Goal: Transaction & Acquisition: Purchase product/service

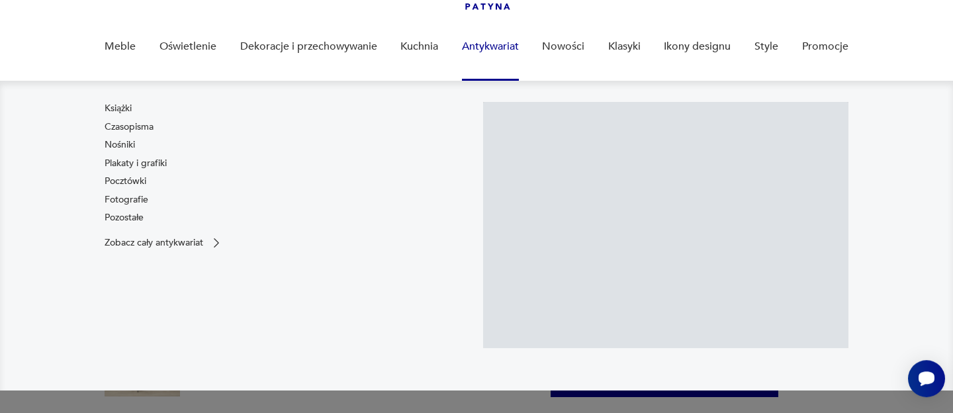
scroll to position [93, 0]
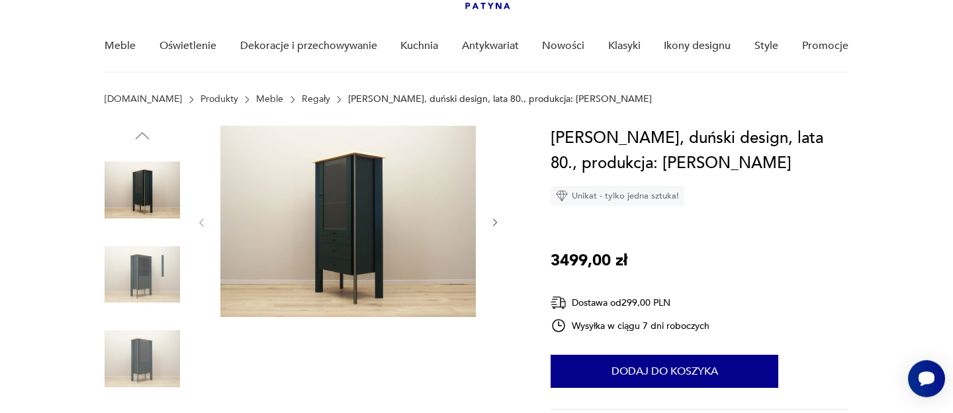
click at [496, 219] on icon "button" at bounding box center [495, 222] width 11 height 11
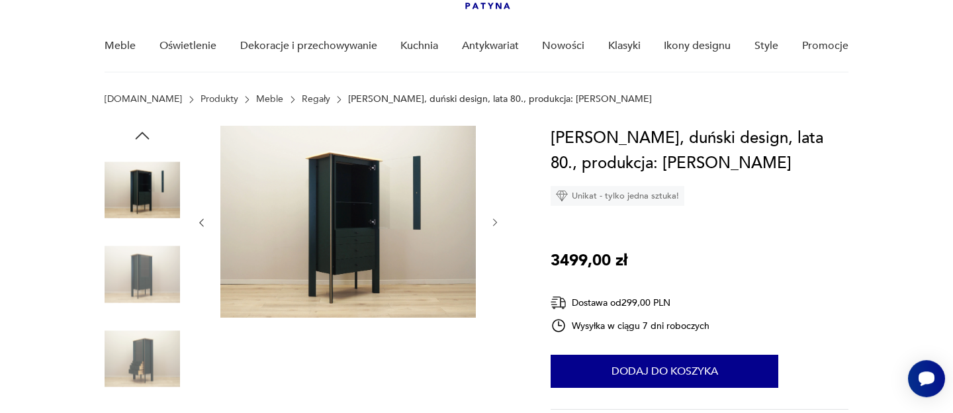
click at [496, 219] on icon "button" at bounding box center [495, 222] width 11 height 11
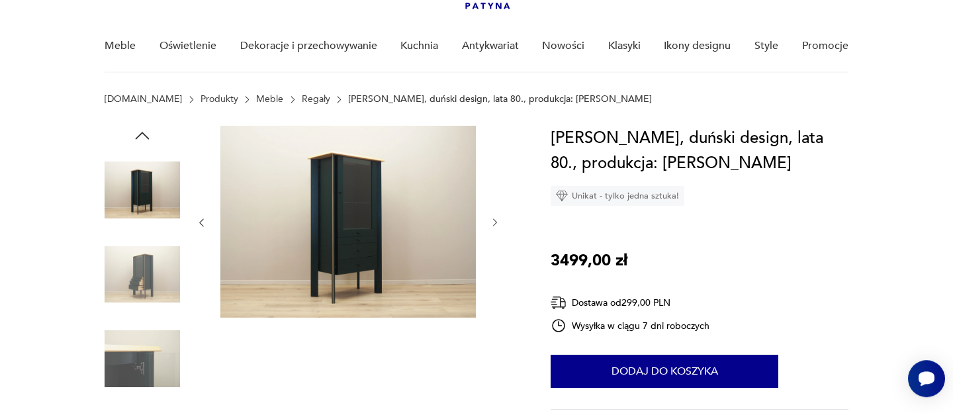
click at [496, 219] on icon "button" at bounding box center [495, 222] width 11 height 11
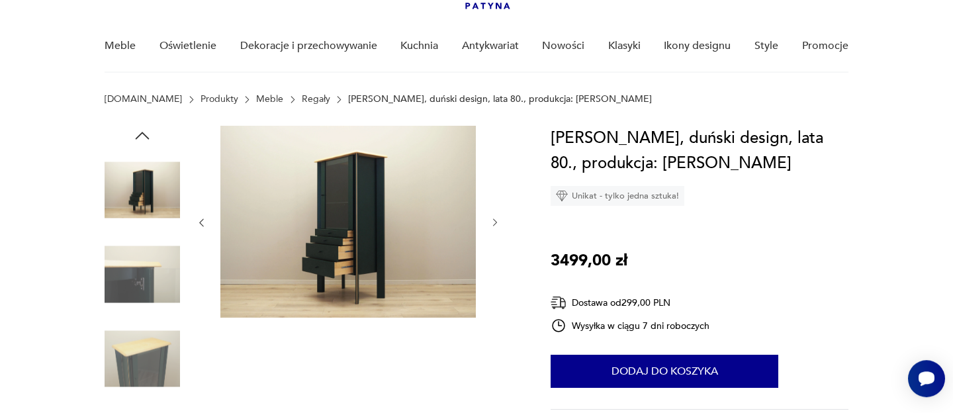
click at [496, 219] on icon "button" at bounding box center [495, 222] width 11 height 11
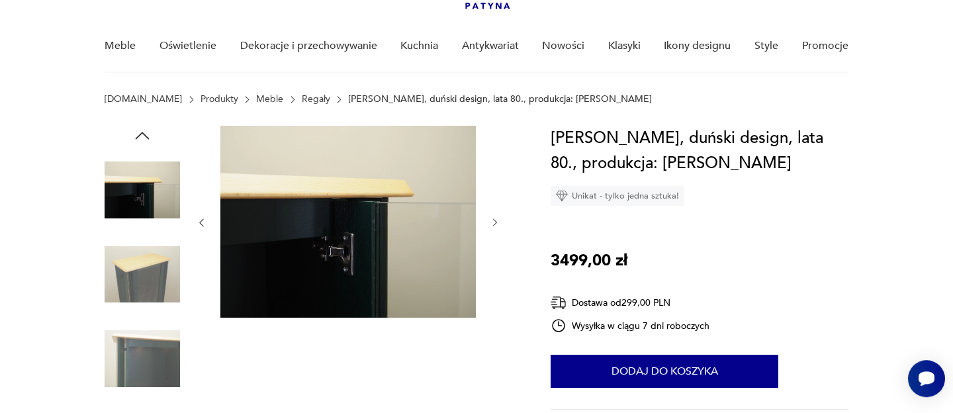
click at [496, 219] on icon "button" at bounding box center [495, 222] width 11 height 11
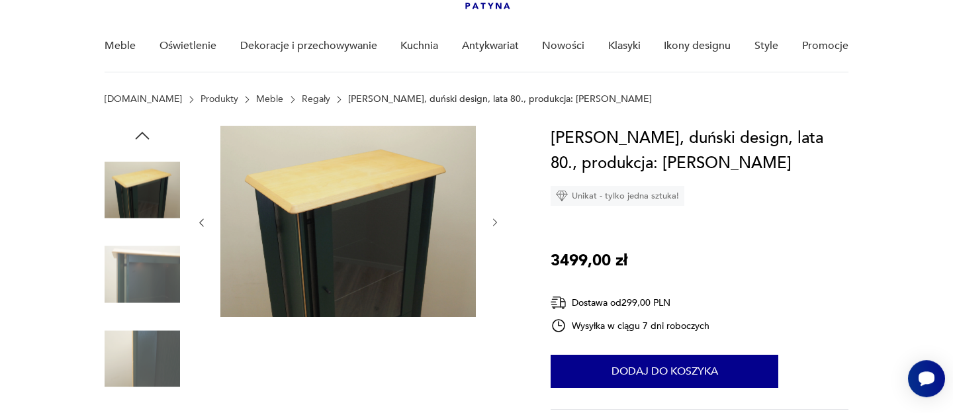
click at [496, 219] on icon "button" at bounding box center [495, 222] width 11 height 11
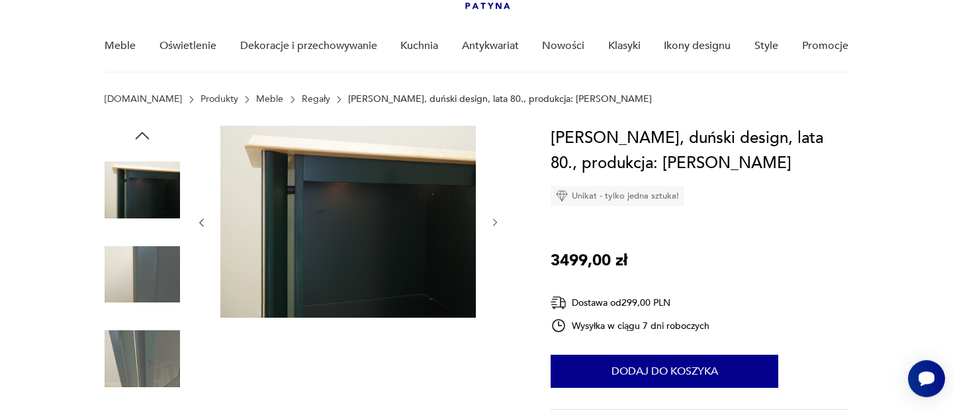
click at [496, 219] on icon "button" at bounding box center [495, 222] width 11 height 11
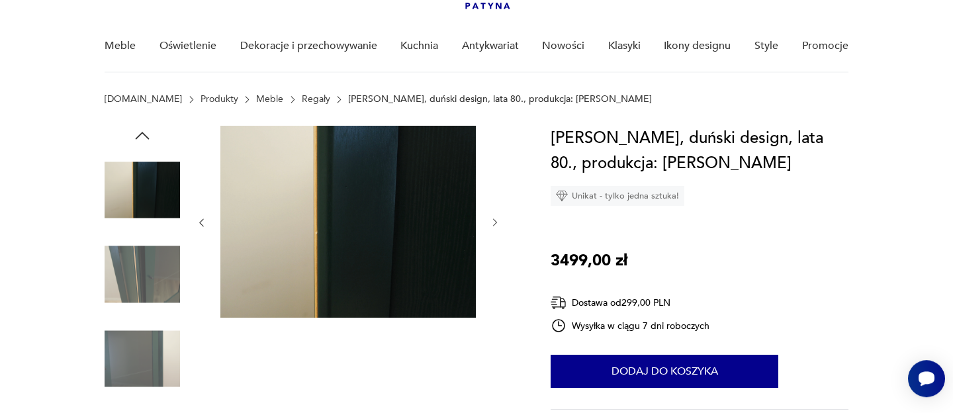
click at [496, 219] on icon "button" at bounding box center [495, 222] width 11 height 11
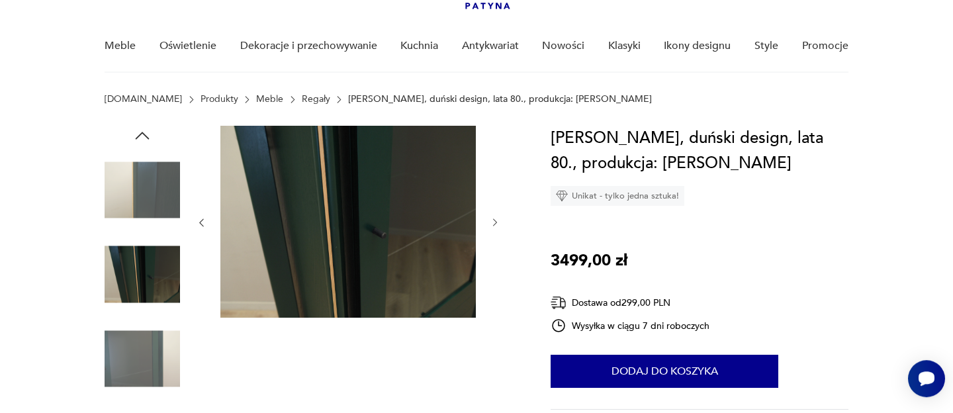
click at [496, 219] on icon "button" at bounding box center [495, 222] width 11 height 11
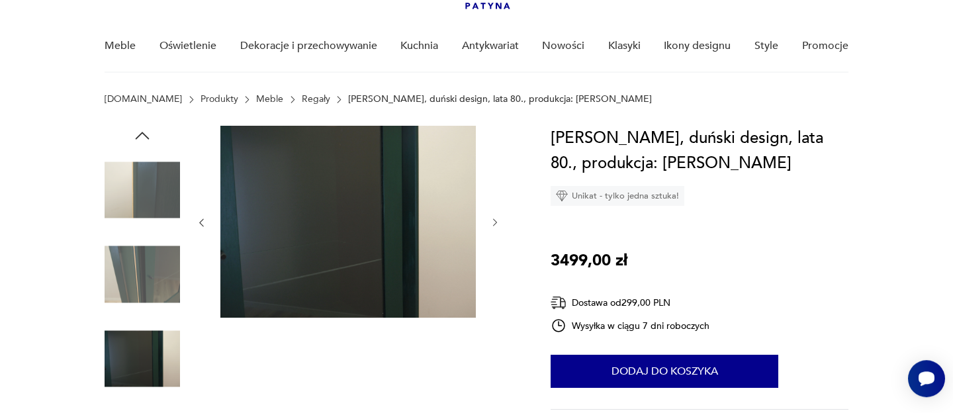
click at [496, 219] on icon "button" at bounding box center [495, 222] width 11 height 11
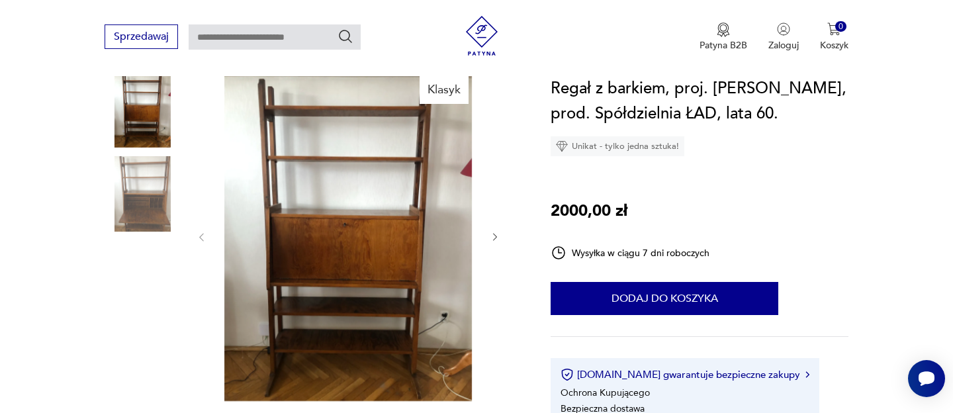
click at [496, 235] on icon "button" at bounding box center [495, 237] width 11 height 11
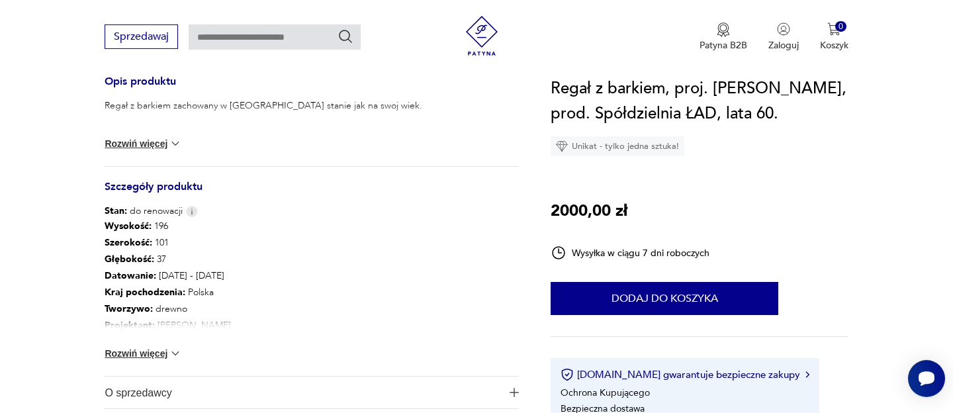
scroll to position [502, 0]
click at [148, 351] on button "Rozwiń więcej" at bounding box center [143, 351] width 77 height 13
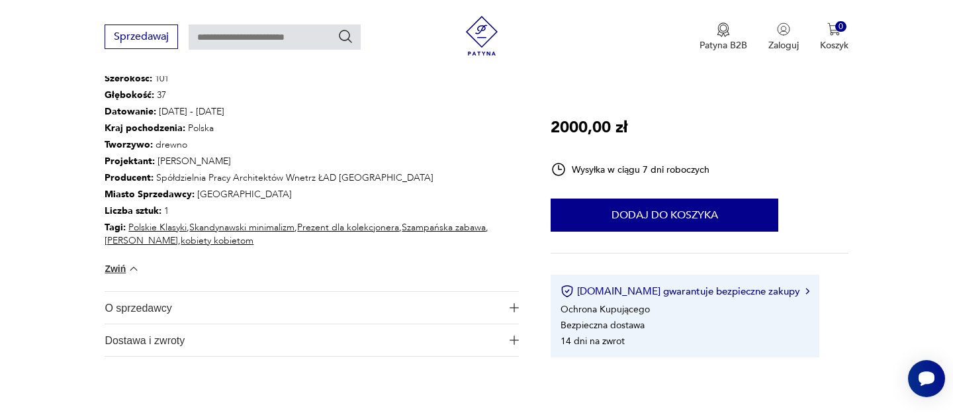
scroll to position [665, 0]
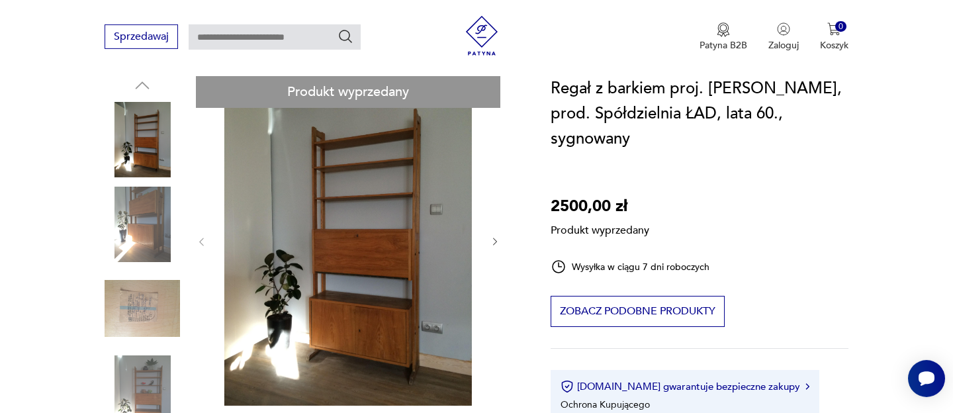
scroll to position [144, 0]
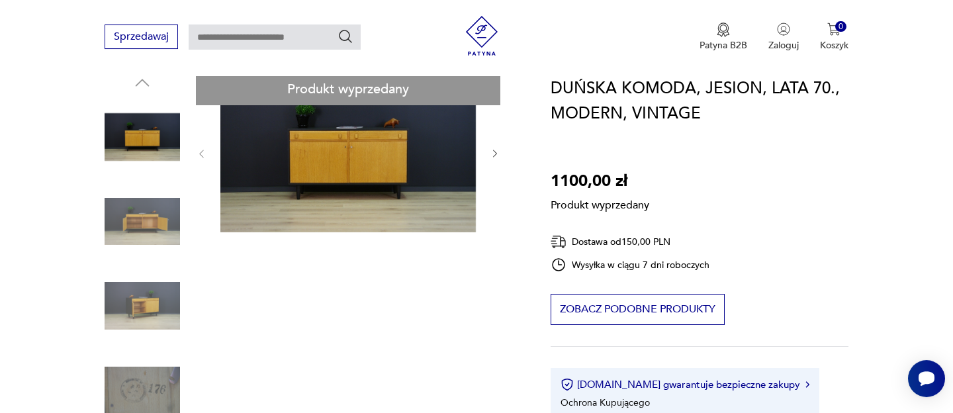
scroll to position [146, 0]
